Goal: Task Accomplishment & Management: Use online tool/utility

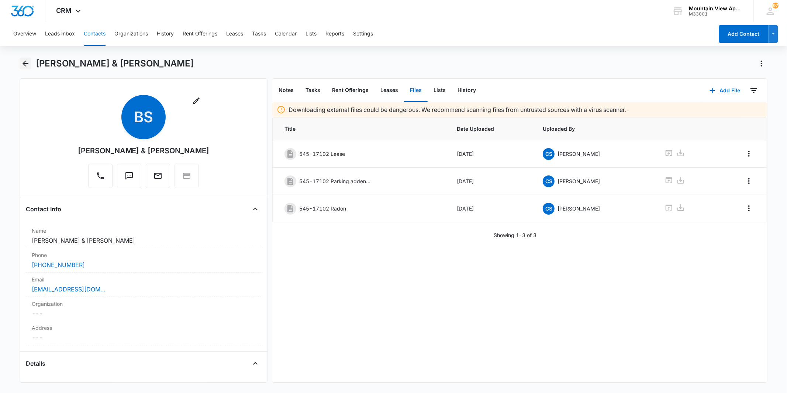
click at [24, 64] on icon "Back" at bounding box center [26, 64] width 6 height 6
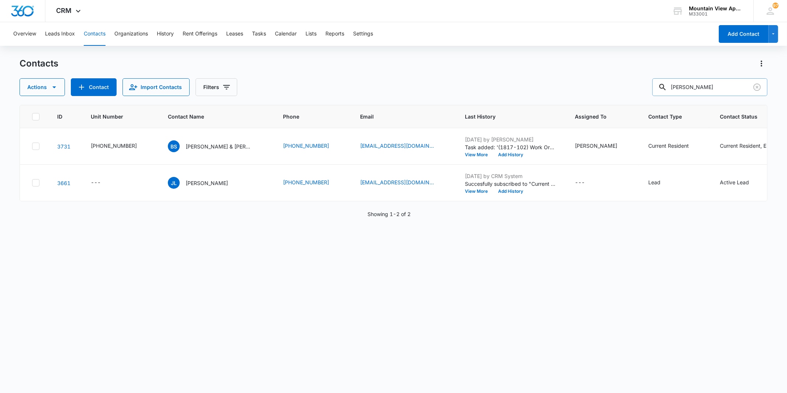
click at [695, 90] on input "[PERSON_NAME]" at bounding box center [709, 87] width 115 height 18
drag, startPoint x: 710, startPoint y: 82, endPoint x: 658, endPoint y: 79, distance: 52.1
click at [658, 79] on div "Actions Contact Import Contacts Filters [PERSON_NAME]" at bounding box center [394, 87] width 748 height 18
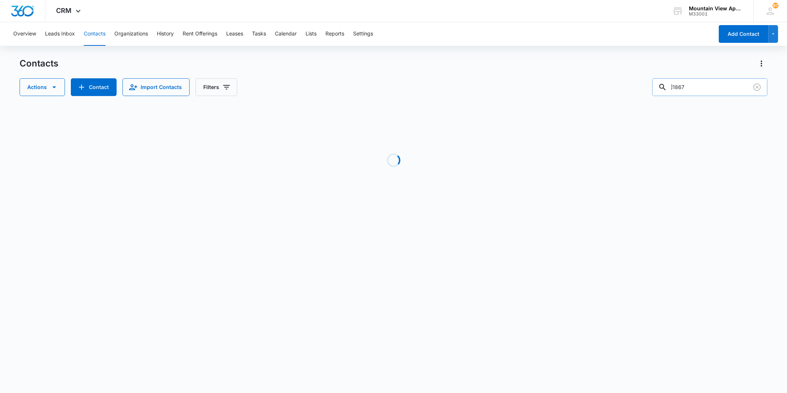
drag, startPoint x: 699, startPoint y: 85, endPoint x: 710, endPoint y: 87, distance: 11.2
click at [648, 88] on div "Actions Contact Import Contacts Filters ]1867" at bounding box center [394, 87] width 748 height 18
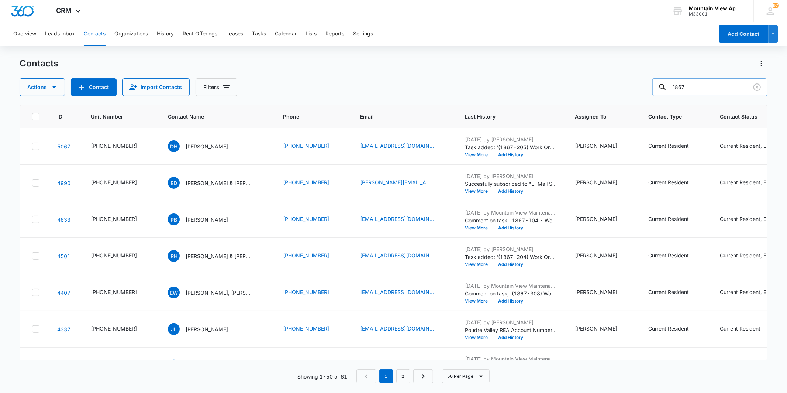
type input "]"
type input "1865"
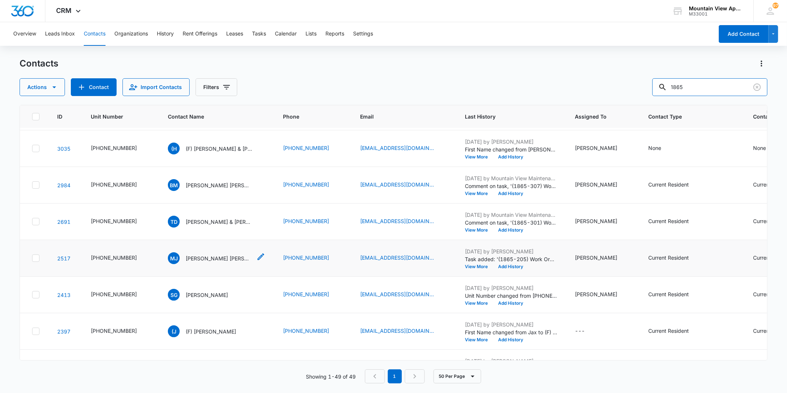
scroll to position [369, 0]
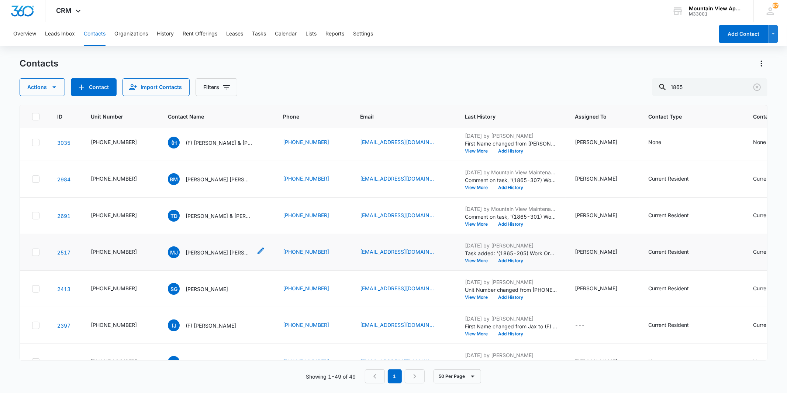
click at [198, 255] on p "[PERSON_NAME] [PERSON_NAME]" at bounding box center [219, 252] width 66 height 8
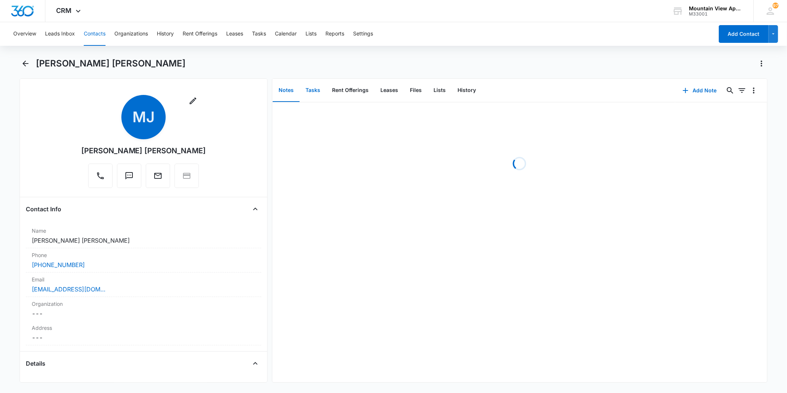
click at [314, 93] on button "Tasks" at bounding box center [313, 90] width 27 height 23
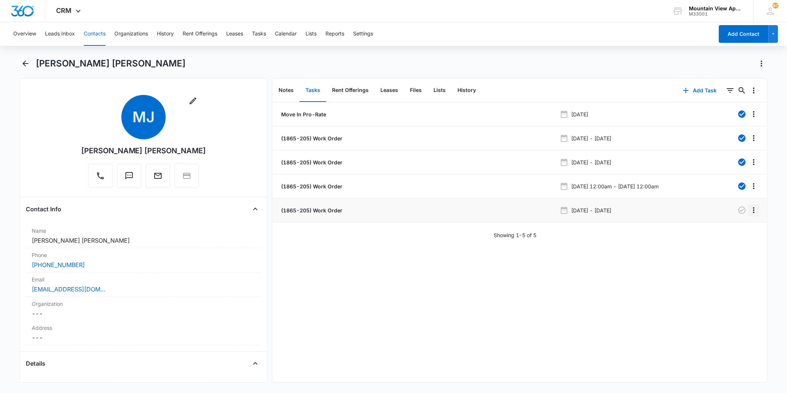
click at [750, 214] on icon "Overflow Menu" at bounding box center [754, 210] width 9 height 9
click at [323, 215] on li "(1865-205) Work Order [DATE] - [DATE]" at bounding box center [519, 210] width 495 height 24
click at [322, 211] on p "(1865-205) Work Order" at bounding box center [311, 210] width 63 height 8
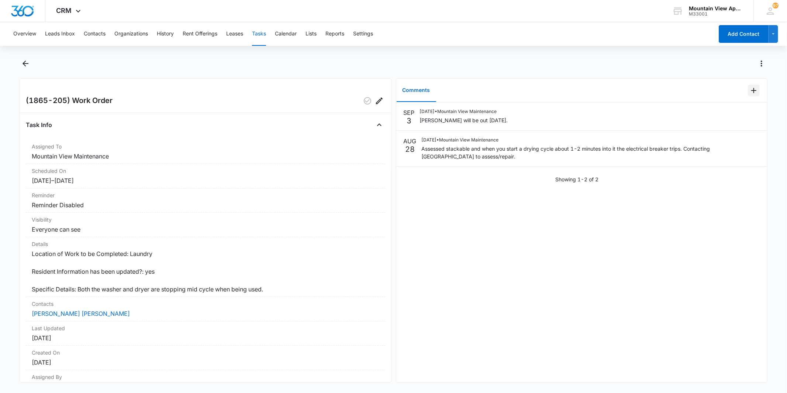
click at [750, 91] on icon "Add Comment" at bounding box center [754, 90] width 9 height 9
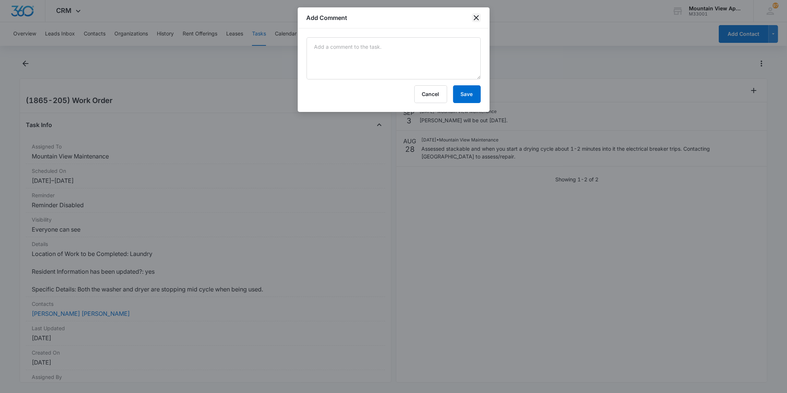
click at [475, 17] on icon "close" at bounding box center [476, 17] width 9 height 9
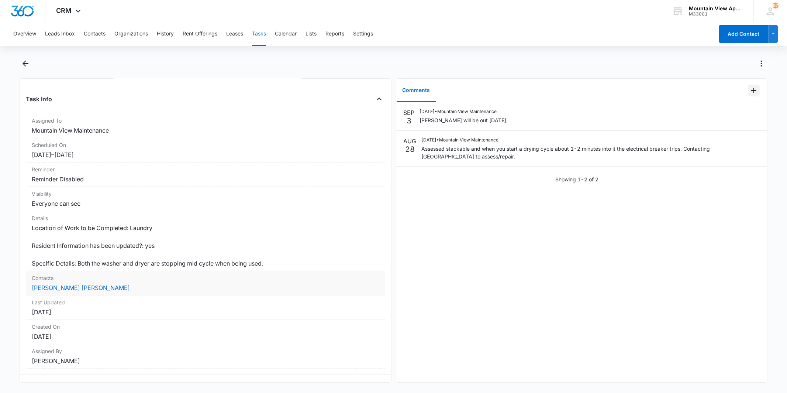
scroll to position [39, 0]
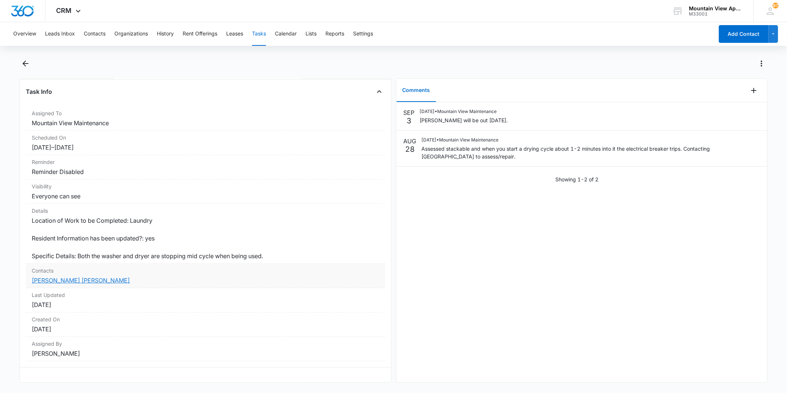
click at [78, 276] on link "[PERSON_NAME] [PERSON_NAME]" at bounding box center [81, 279] width 98 height 7
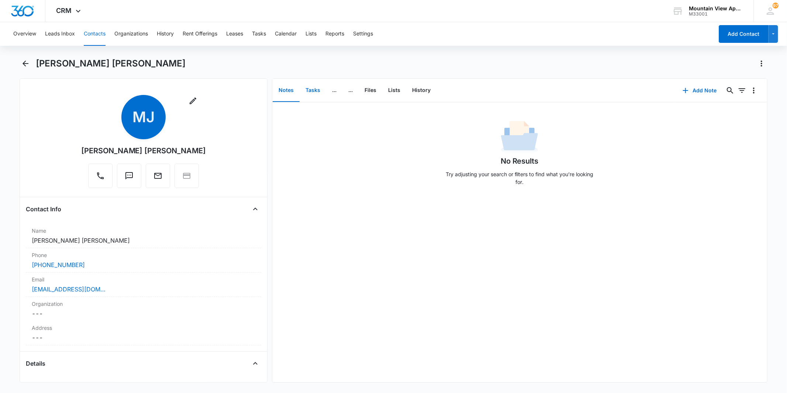
click at [305, 93] on button "Tasks" at bounding box center [313, 90] width 27 height 23
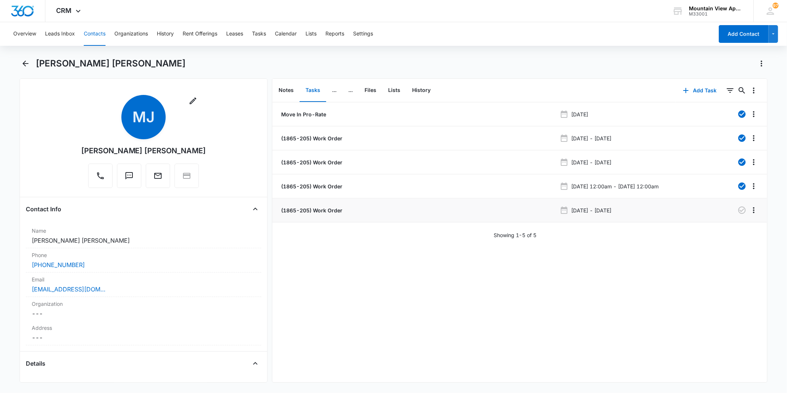
click at [340, 213] on p "(1865-205) Work Order" at bounding box center [311, 210] width 63 height 8
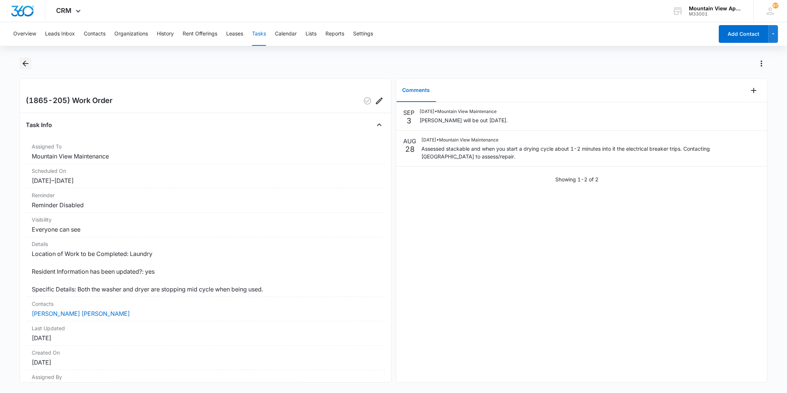
click at [25, 64] on icon "Back" at bounding box center [25, 63] width 9 height 9
